Goal: Task Accomplishment & Management: Manage account settings

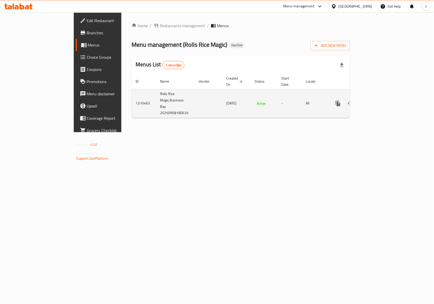
drag, startPoint x: 118, startPoint y: 103, endPoint x: 156, endPoint y: 104, distance: 37.7
click at [156, 104] on tr "1310463 Rolls Rice Magic,Business Bay 20250908180635 08/09/2025 Active - All" at bounding box center [258, 103] width 253 height 29
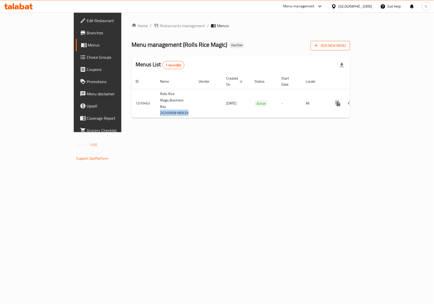
click at [346, 46] on span "Add New Menu" at bounding box center [330, 45] width 31 height 6
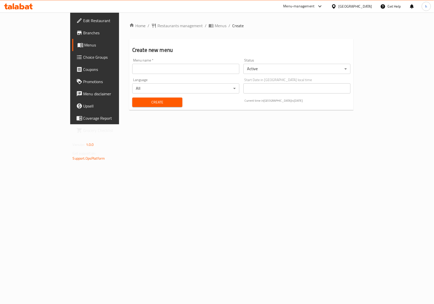
click at [132, 67] on input "text" at bounding box center [185, 69] width 107 height 10
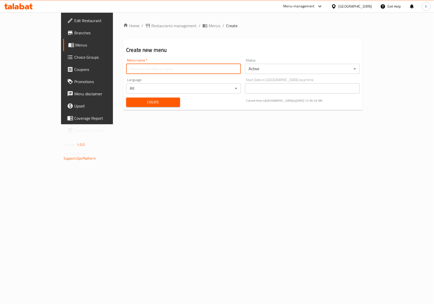
type input "[DATE]"
drag, startPoint x: 132, startPoint y: 101, endPoint x: 148, endPoint y: 192, distance: 92.3
click at [131, 101] on span "Create" at bounding box center [153, 102] width 46 height 6
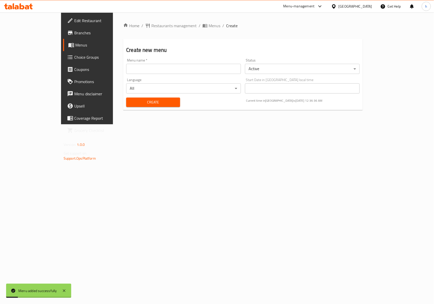
click at [75, 46] on span "Menus" at bounding box center [102, 45] width 54 height 6
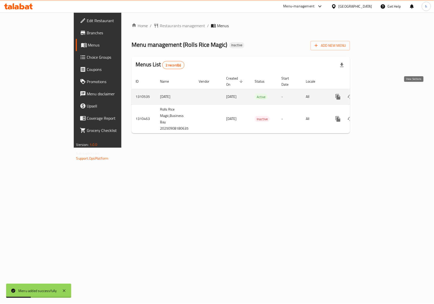
click at [378, 94] on icon "enhanced table" at bounding box center [375, 97] width 6 height 6
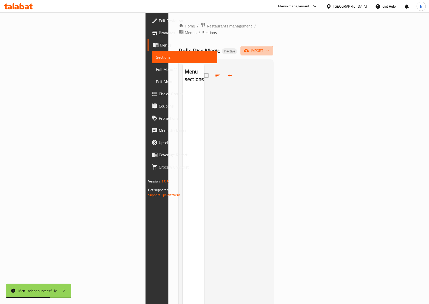
click at [269, 48] on span "import" at bounding box center [257, 51] width 24 height 6
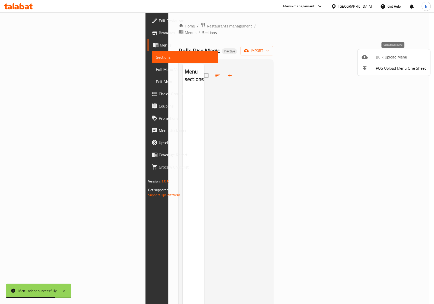
click at [404, 60] on span "Bulk Upload Menu" at bounding box center [401, 57] width 50 height 6
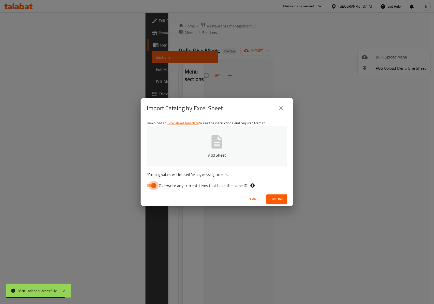
click at [153, 185] on input "Overwrite any current items that have the same ID." at bounding box center [153, 186] width 29 height 10
checkbox input "false"
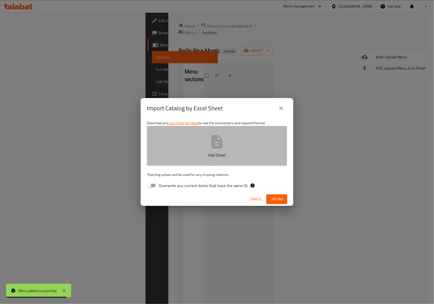
click at [165, 148] on button "Add Sheet" at bounding box center [217, 146] width 140 height 40
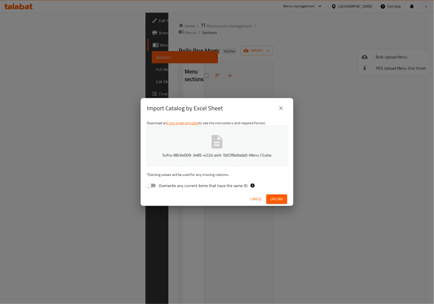
click at [278, 197] on span "Upload" at bounding box center [277, 199] width 13 height 6
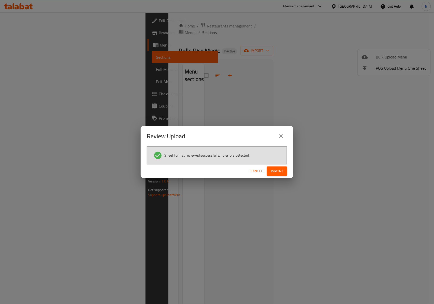
click at [276, 171] on span "Import" at bounding box center [277, 171] width 12 height 6
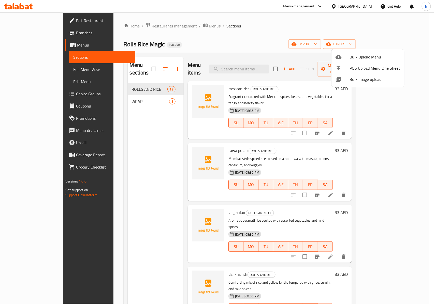
click at [39, 70] on div at bounding box center [217, 152] width 434 height 304
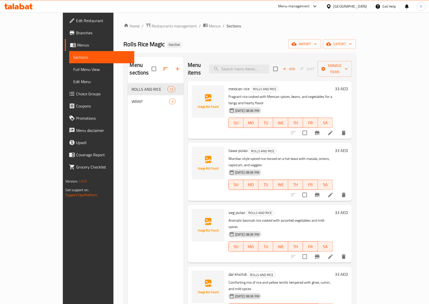
click at [73, 68] on span "Full Menu View" at bounding box center [101, 69] width 57 height 6
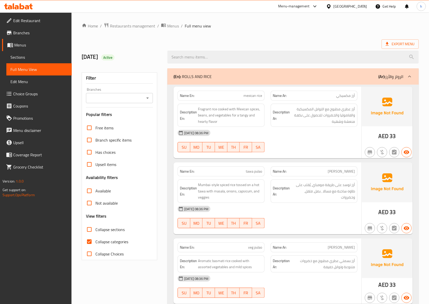
click at [97, 239] on span "Collapse categories" at bounding box center [111, 242] width 33 height 6
click at [95, 239] on input "Collapse categories" at bounding box center [89, 242] width 12 height 12
checkbox input "false"
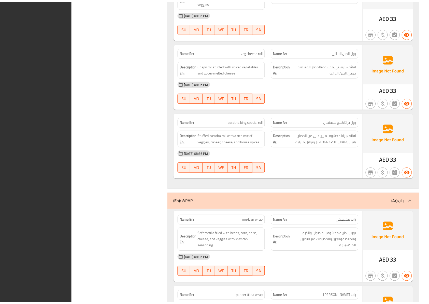
scroll to position [903, 0]
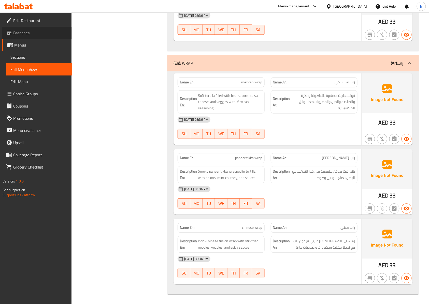
click at [30, 37] on link "Branches" at bounding box center [37, 33] width 70 height 12
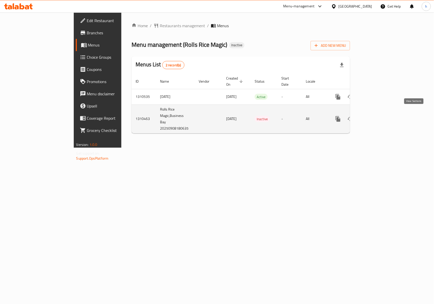
click at [381, 113] on link "enhanced table" at bounding box center [375, 119] width 12 height 12
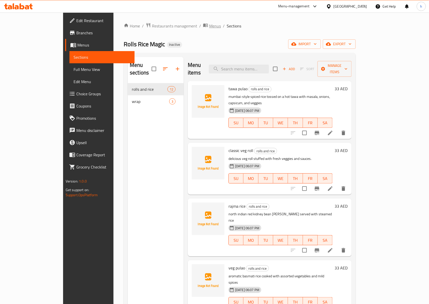
click at [209, 25] on span "Menus" at bounding box center [215, 26] width 12 height 6
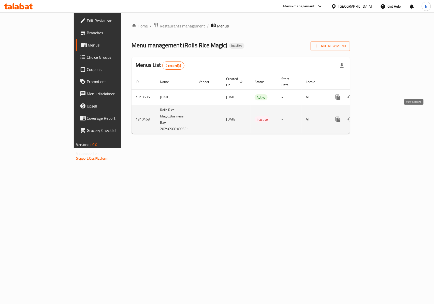
click at [378, 117] on icon "enhanced table" at bounding box center [375, 120] width 6 height 6
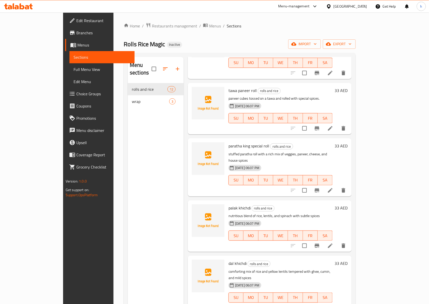
scroll to position [104, 0]
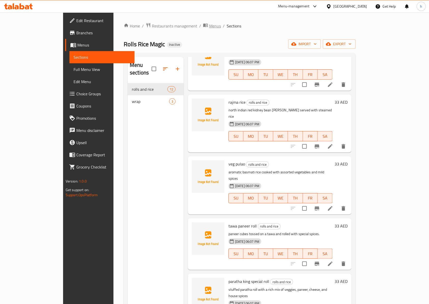
click at [209, 25] on span "Menus" at bounding box center [215, 26] width 12 height 6
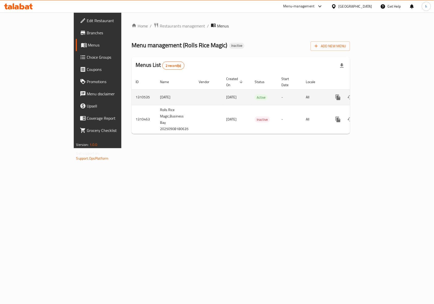
click at [378, 94] on icon "enhanced table" at bounding box center [375, 97] width 6 height 6
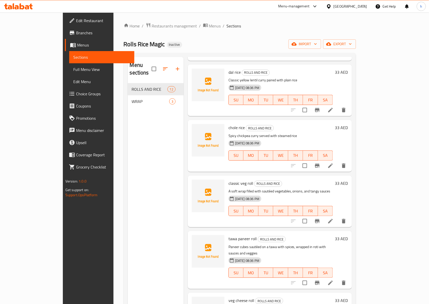
click at [124, 46] on span "Rolls Rice Magic" at bounding box center [144, 43] width 41 height 11
click at [164, 41] on div "Rolls Rice Magic Inactive import export" at bounding box center [240, 43] width 233 height 9
click at [124, 45] on span "Rolls Rice Magic" at bounding box center [144, 43] width 41 height 11
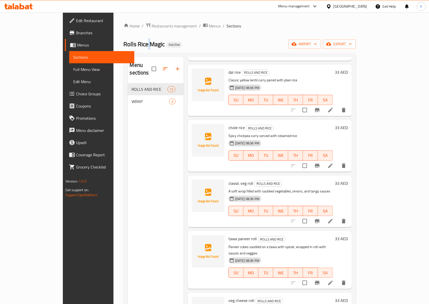
click at [124, 45] on span "Rolls Rice Magic" at bounding box center [144, 43] width 41 height 11
